Goal: Book appointment/travel/reservation

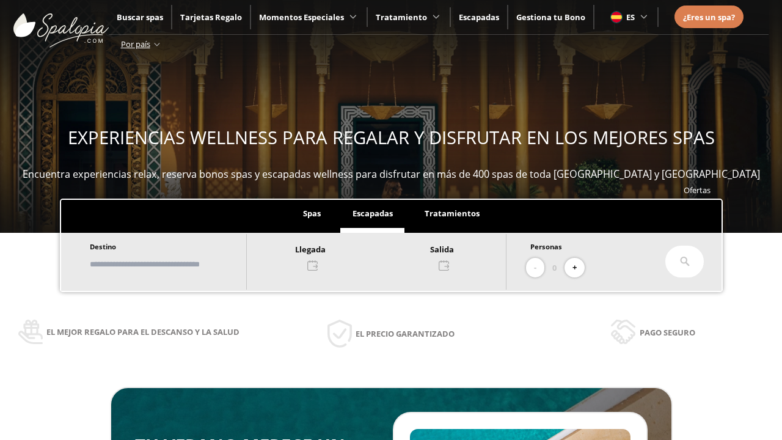
click at [172, 264] on input "text" at bounding box center [162, 264] width 152 height 21
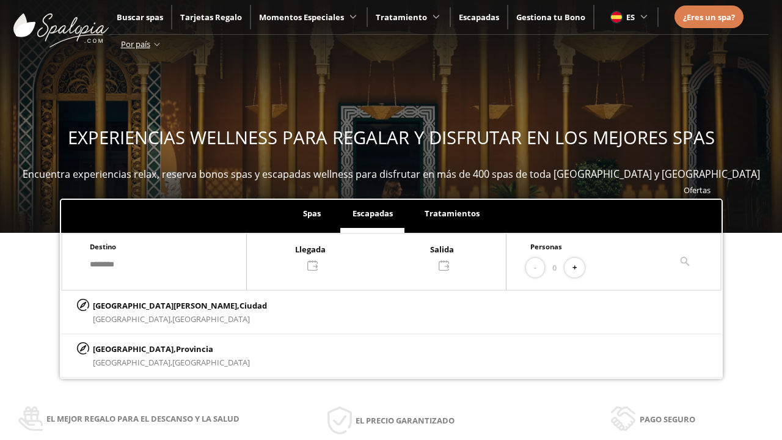
click at [389, 256] on div at bounding box center [376, 256] width 259 height 29
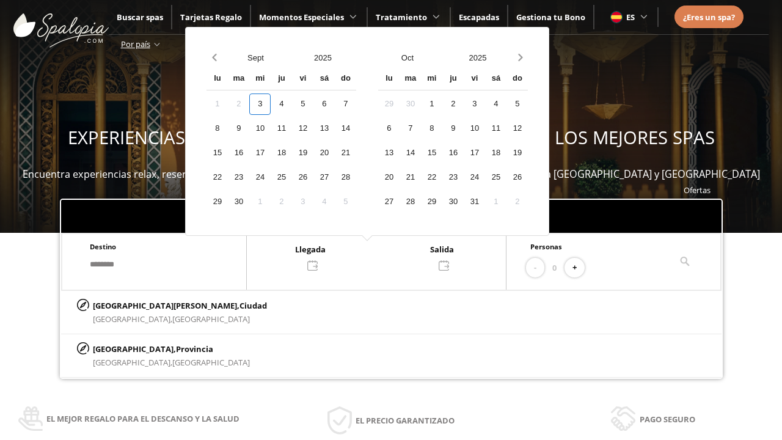
click at [313, 104] on div "5" at bounding box center [302, 103] width 21 height 21
click at [335, 104] on div "6" at bounding box center [323, 103] width 21 height 21
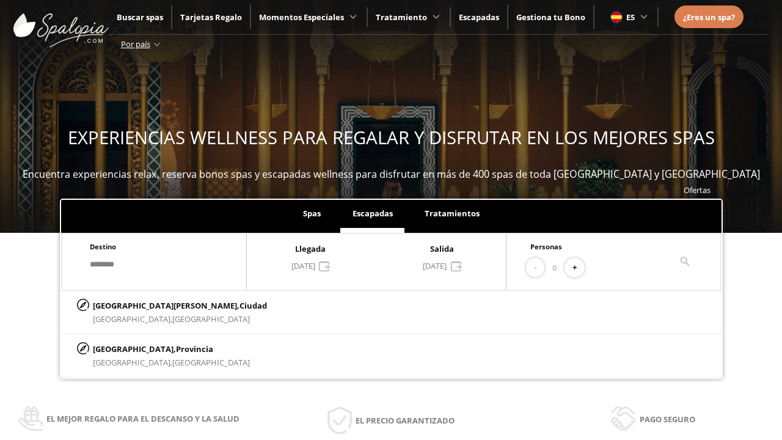
click at [579, 268] on button "+" at bounding box center [575, 268] width 20 height 20
click at [153, 305] on p "[GEOGRAPHIC_DATA][PERSON_NAME], [GEOGRAPHIC_DATA]" at bounding box center [180, 305] width 174 height 13
type input "**********"
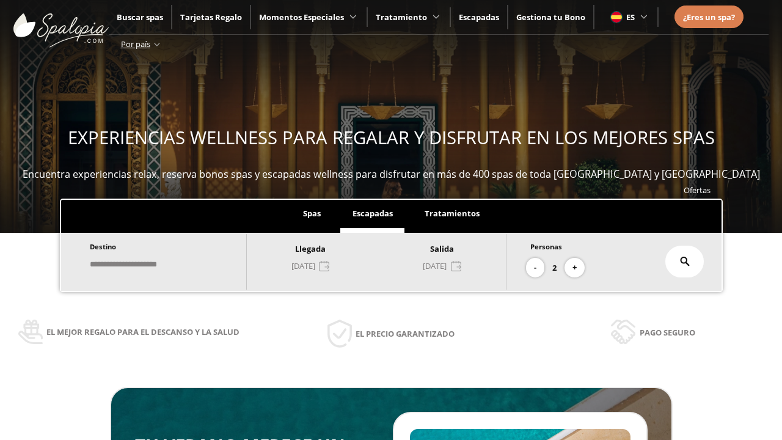
click at [685, 261] on icon at bounding box center [685, 262] width 10 height 10
